Goal: Task Accomplishment & Management: Manage account settings

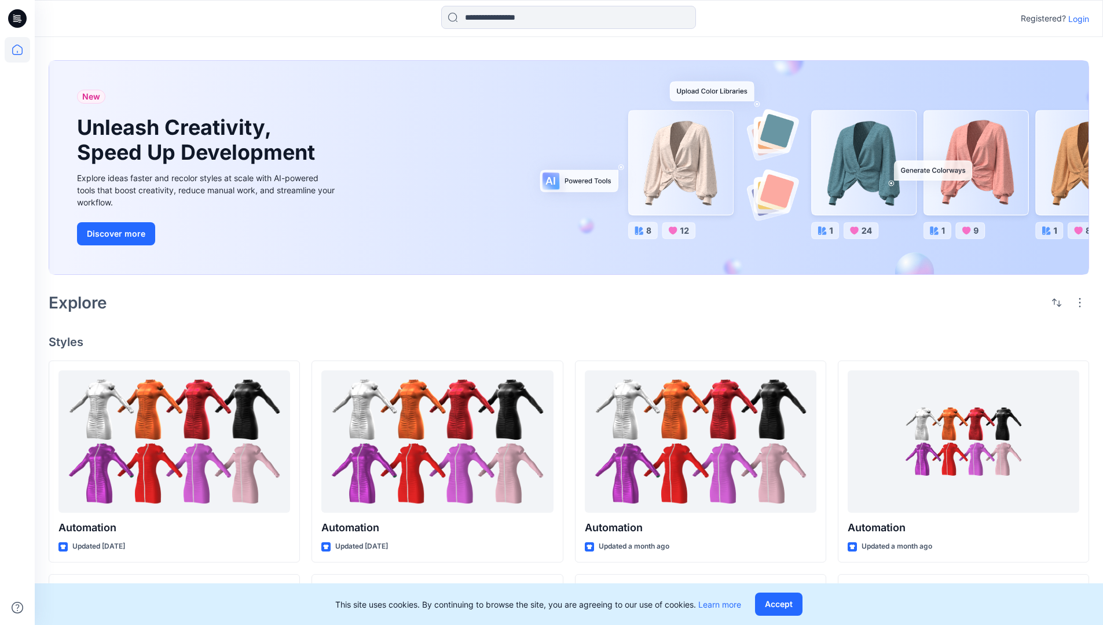
click at [1076, 19] on p "Login" at bounding box center [1078, 19] width 21 height 12
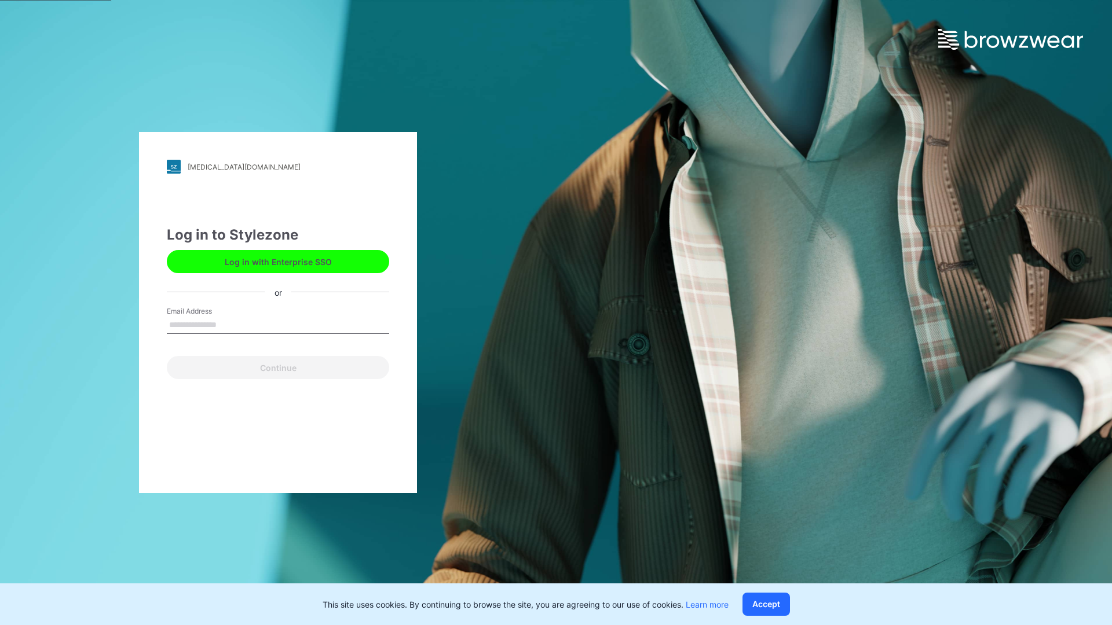
click at [229, 324] on input "Email Address" at bounding box center [278, 325] width 222 height 17
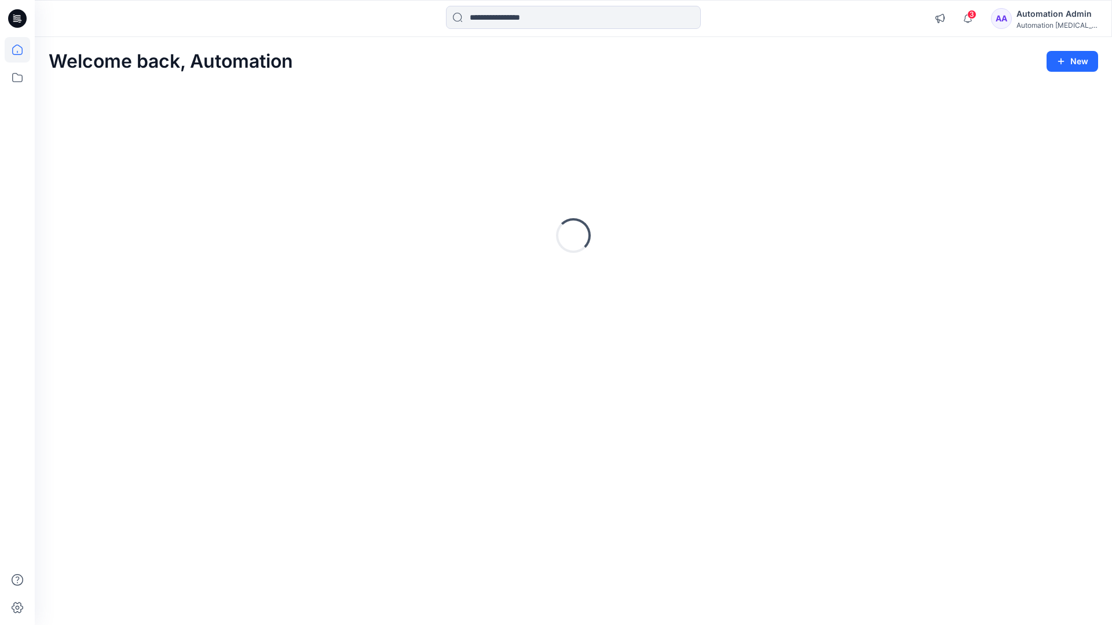
click at [22, 50] on icon at bounding box center [17, 50] width 10 height 10
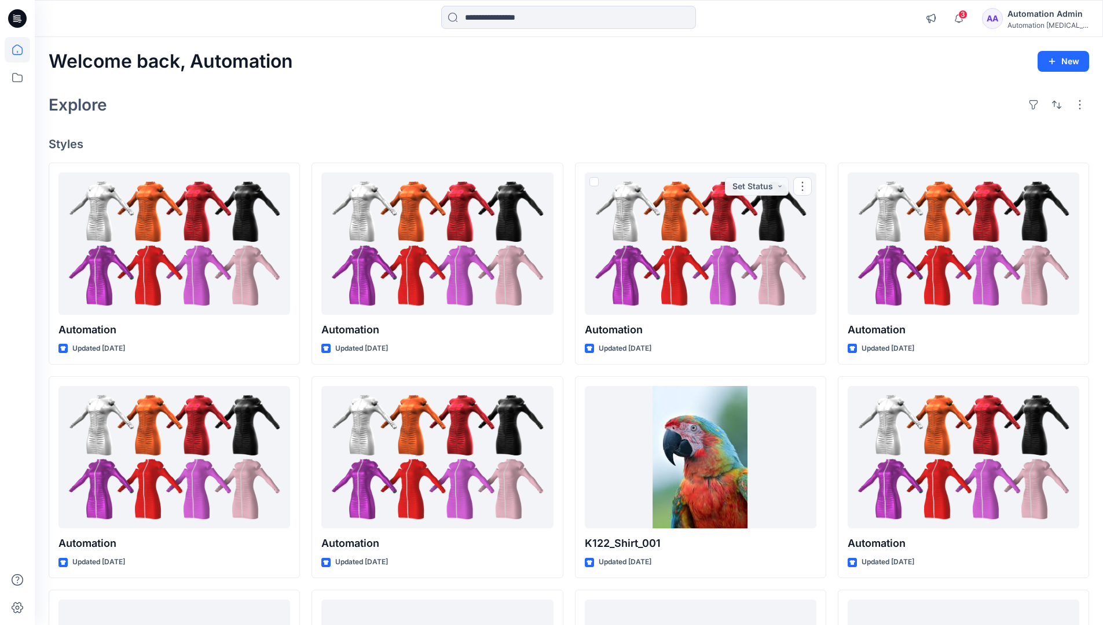
click at [1043, 17] on div "Automation Admin" at bounding box center [1047, 14] width 81 height 14
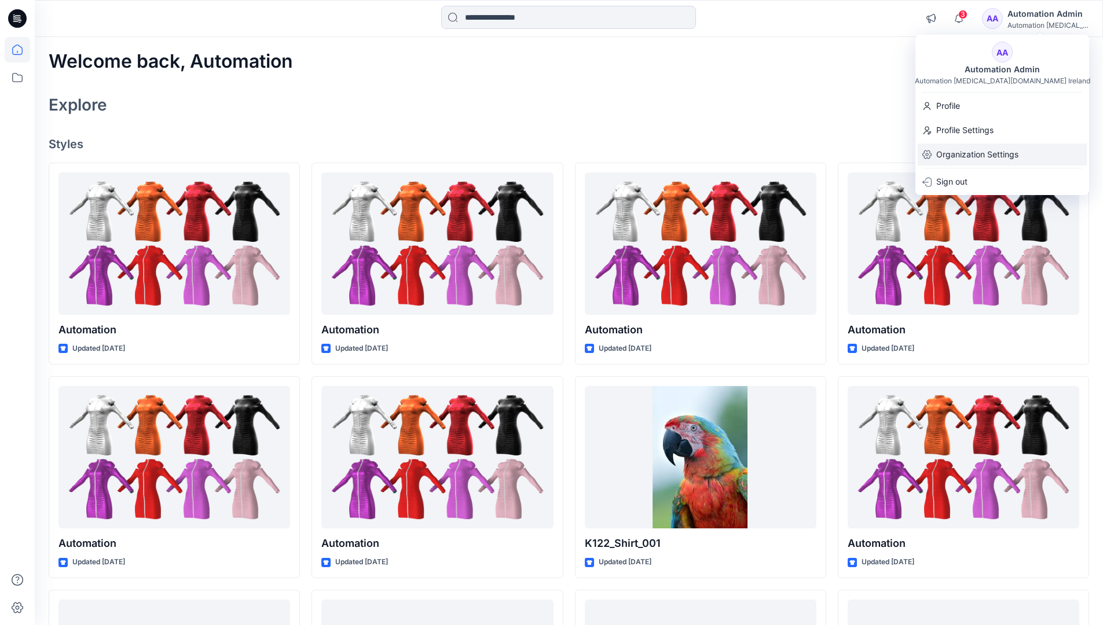
click at [984, 149] on p "Organization Settings" at bounding box center [977, 155] width 82 height 22
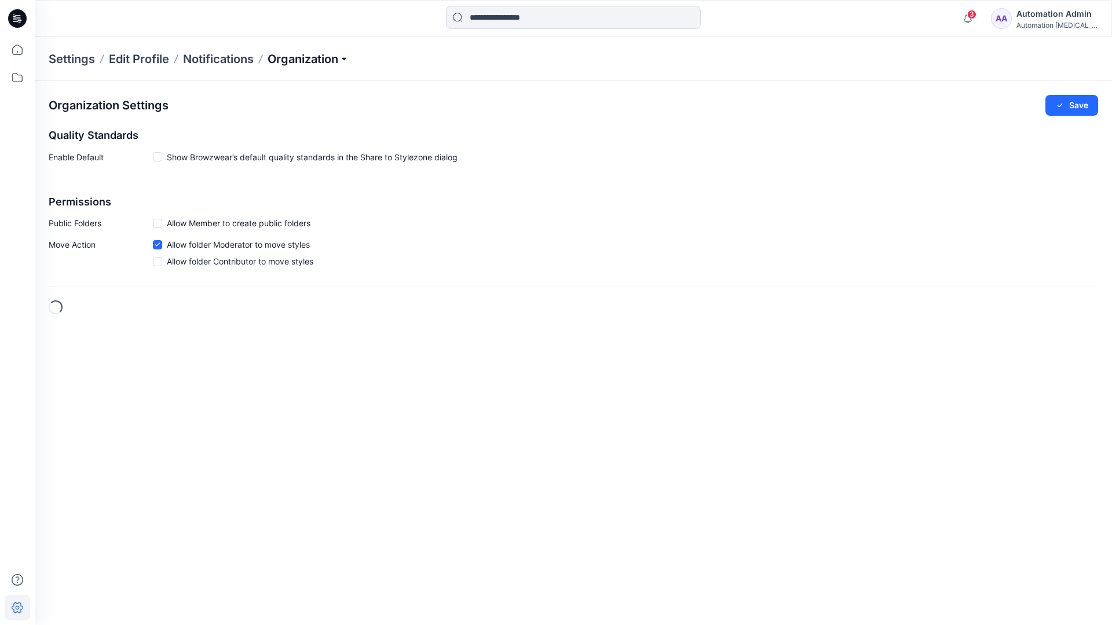
click at [347, 58] on p "Organization" at bounding box center [308, 59] width 81 height 16
click at [305, 130] on link "Edit Style Information Fields" at bounding box center [309, 131] width 169 height 23
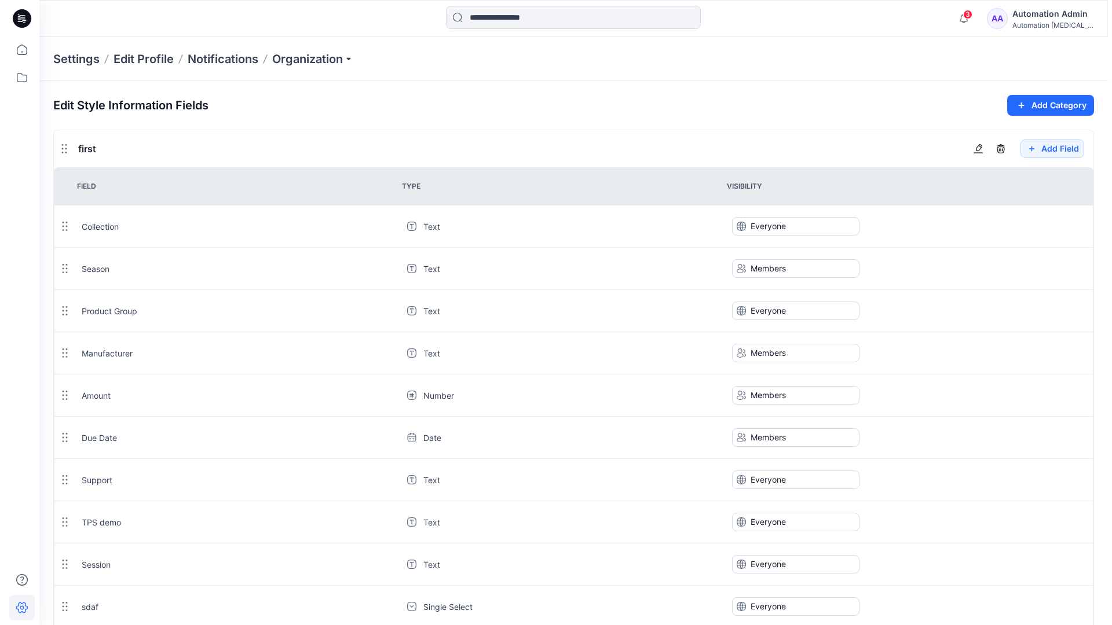
scroll to position [1043, 0]
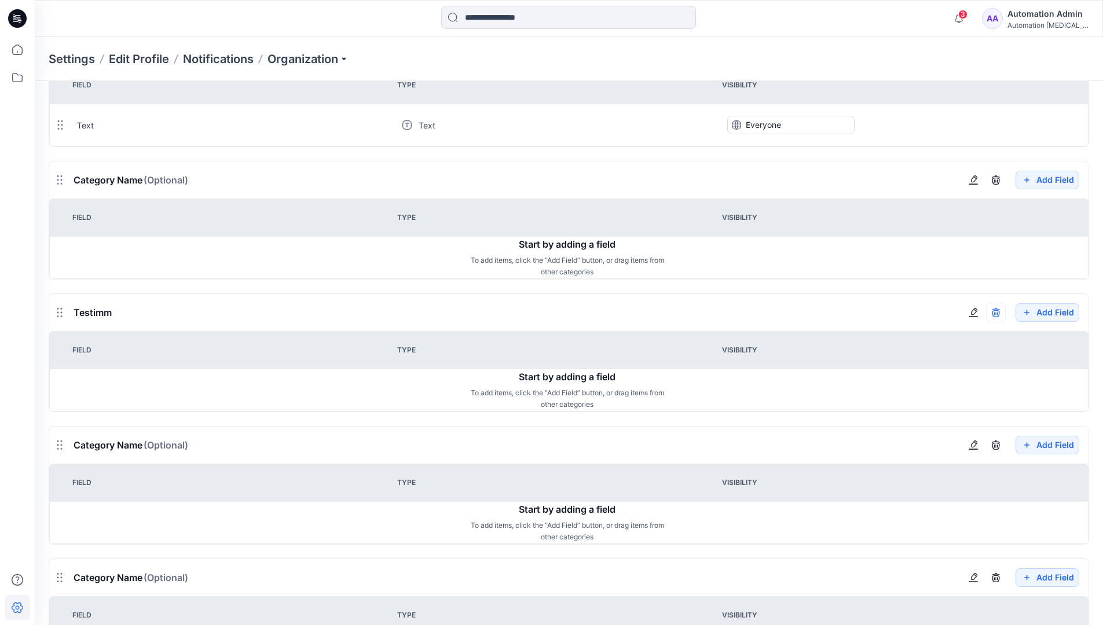
click at [995, 312] on icon "button" at bounding box center [995, 312] width 9 height 9
click at [1041, 11] on div "Automation Admin" at bounding box center [1047, 14] width 81 height 14
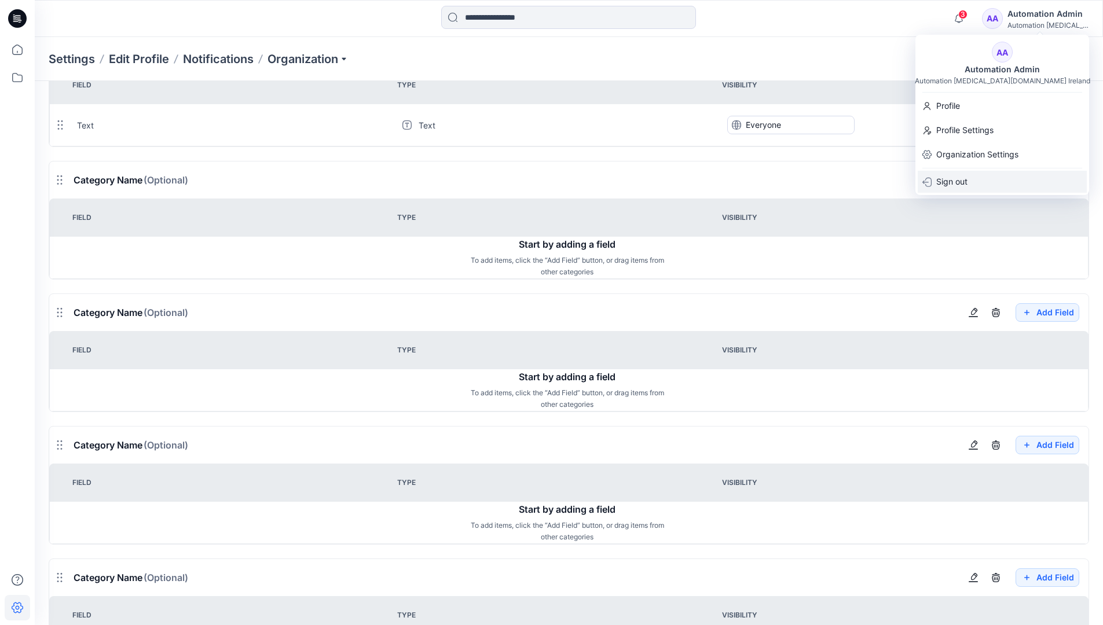
click at [955, 181] on p "Sign out" at bounding box center [951, 182] width 31 height 22
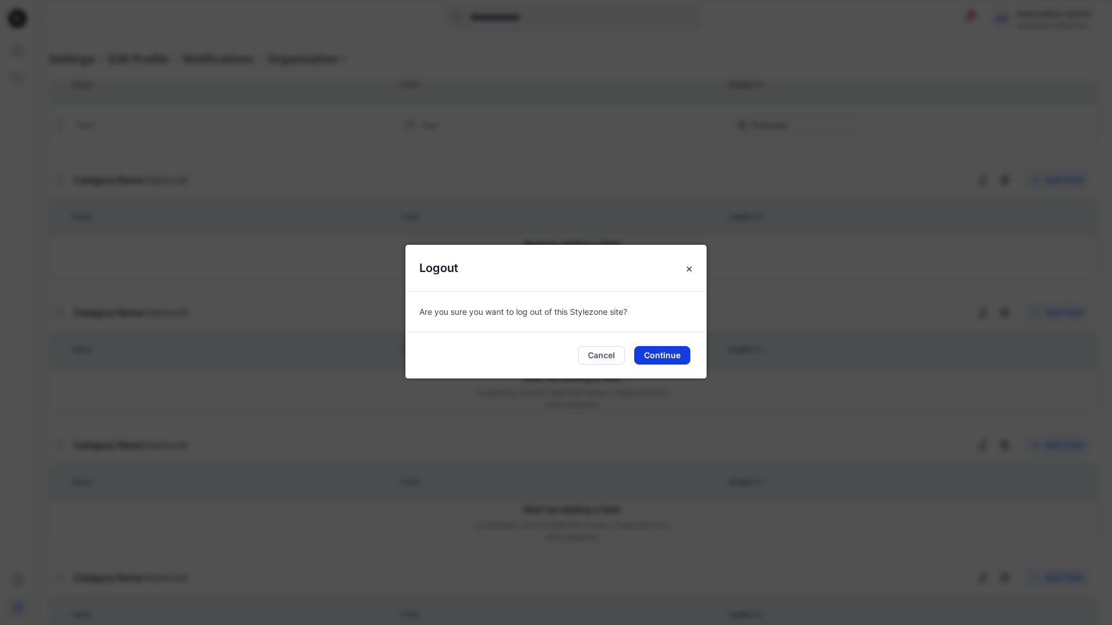
click at [675, 356] on button "Continue" at bounding box center [662, 355] width 56 height 19
